Goal: Navigation & Orientation: Find specific page/section

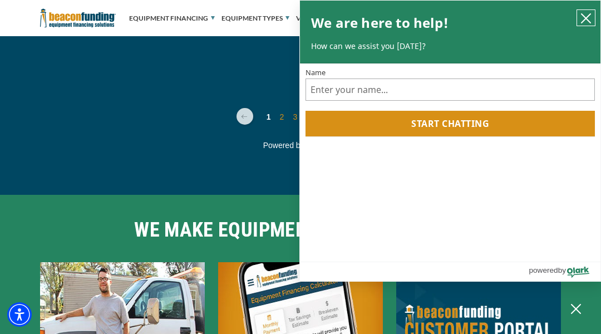
scroll to position [3985, 0]
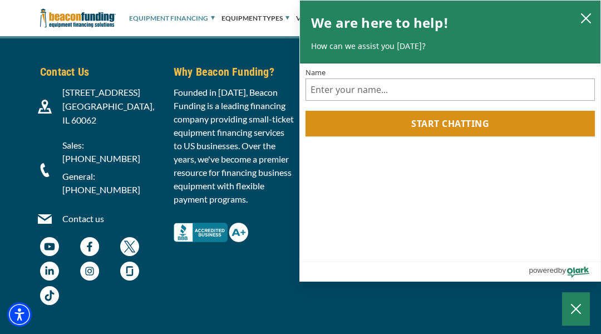
scroll to position [863, 0]
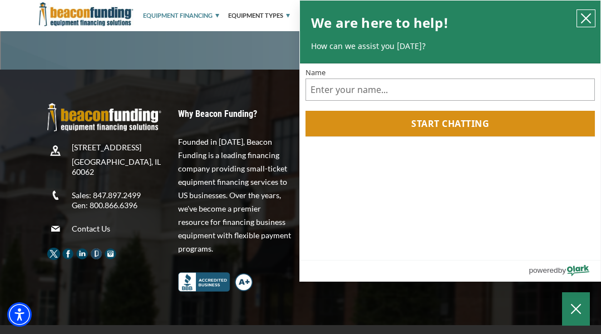
scroll to position [2062, 0]
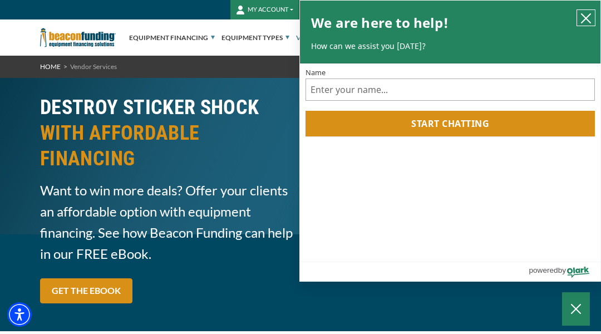
scroll to position [3988, 0]
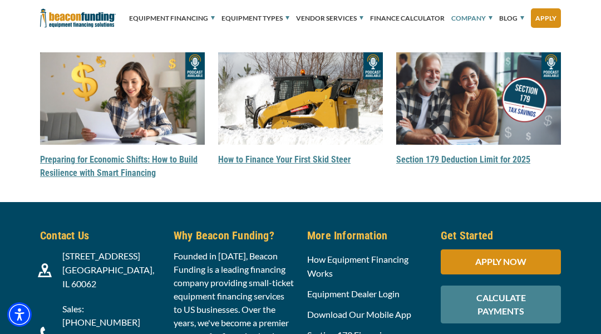
scroll to position [1203, 0]
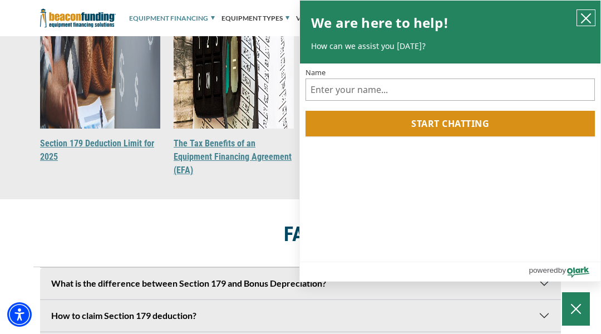
scroll to position [4305, 0]
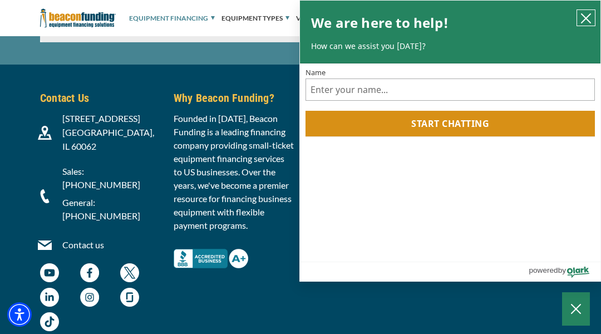
scroll to position [2856, 0]
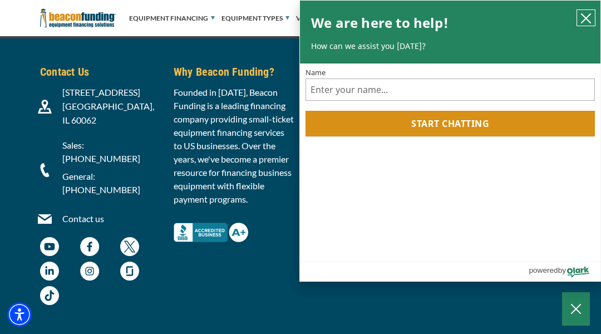
scroll to position [2724, 0]
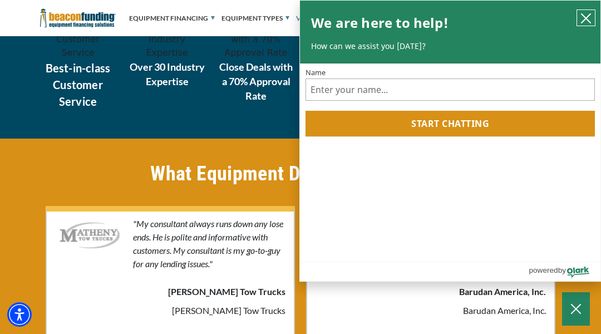
scroll to position [1347, 0]
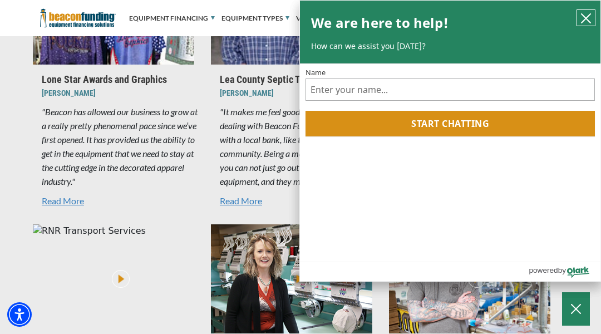
scroll to position [1001, 0]
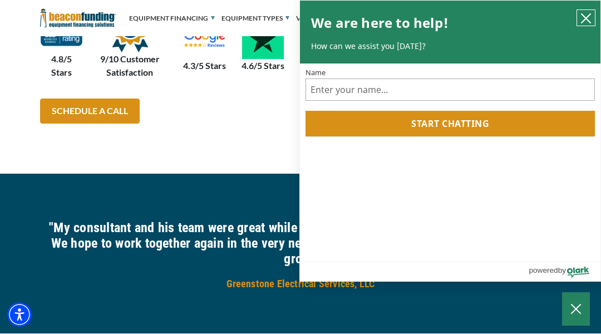
scroll to position [1530, 0]
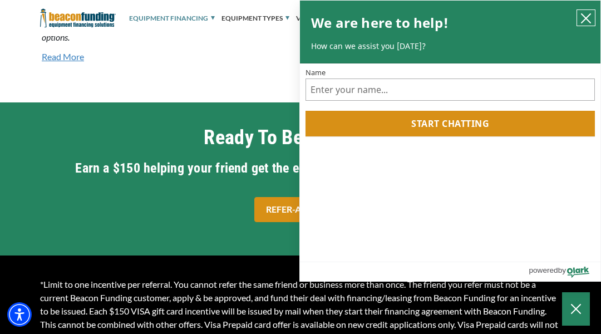
scroll to position [1853, 0]
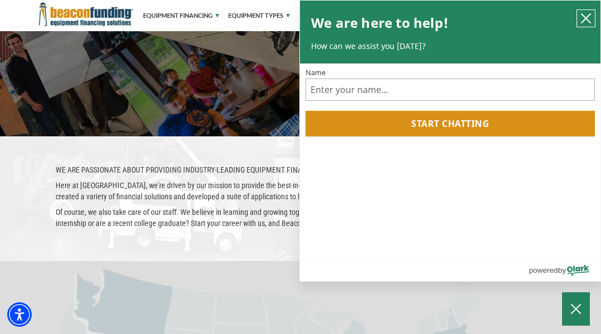
scroll to position [2002, 0]
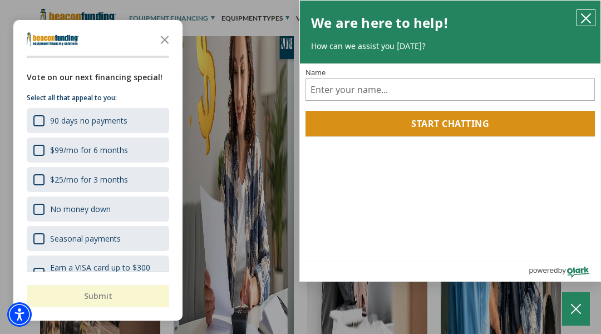
scroll to position [3938, 0]
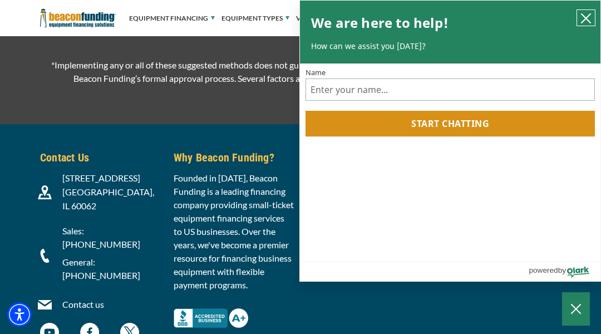
scroll to position [2948, 0]
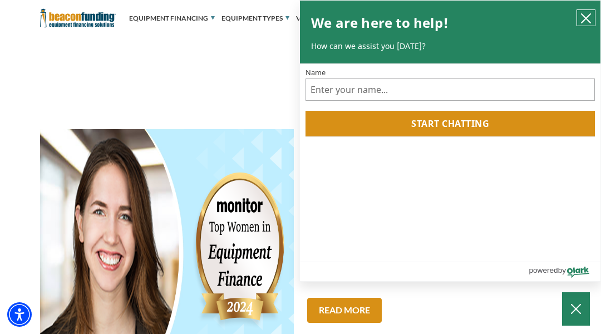
scroll to position [2592, 0]
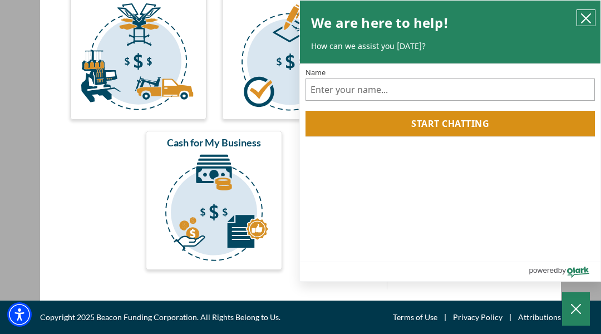
scroll to position [146, 0]
